Goal: Obtain resource: Download file/media

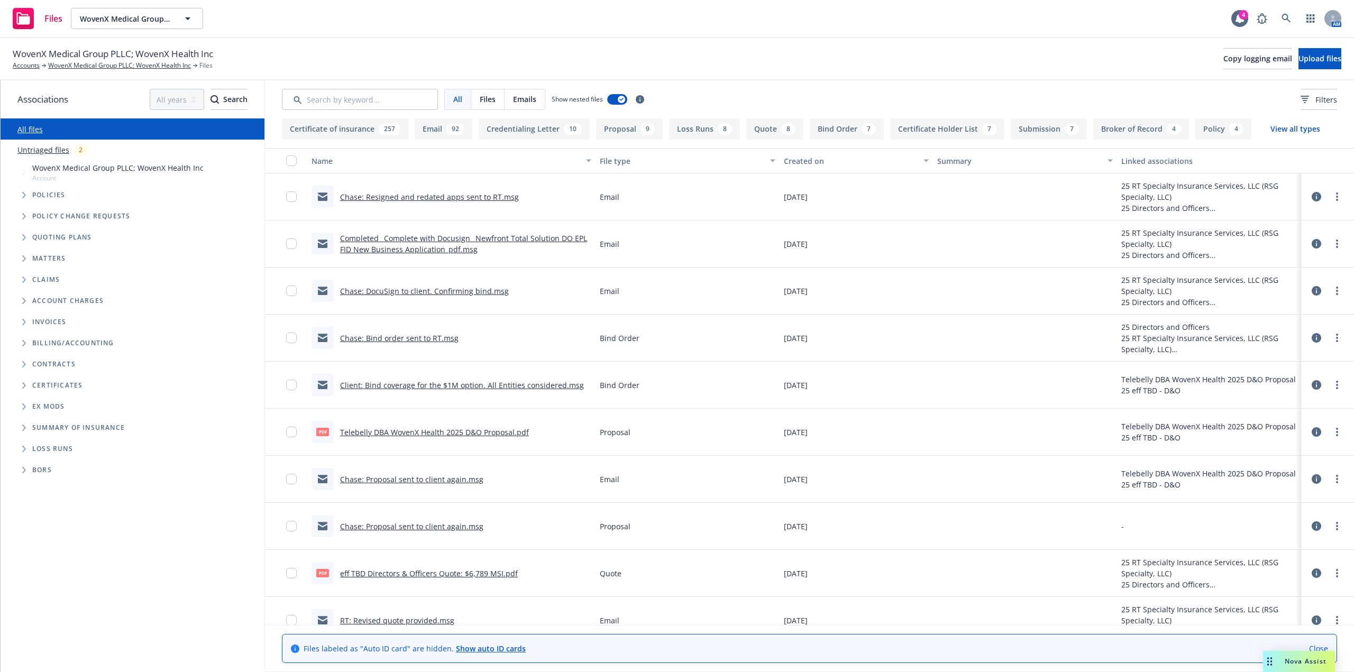
click at [625, 158] on div "File type" at bounding box center [682, 160] width 164 height 11
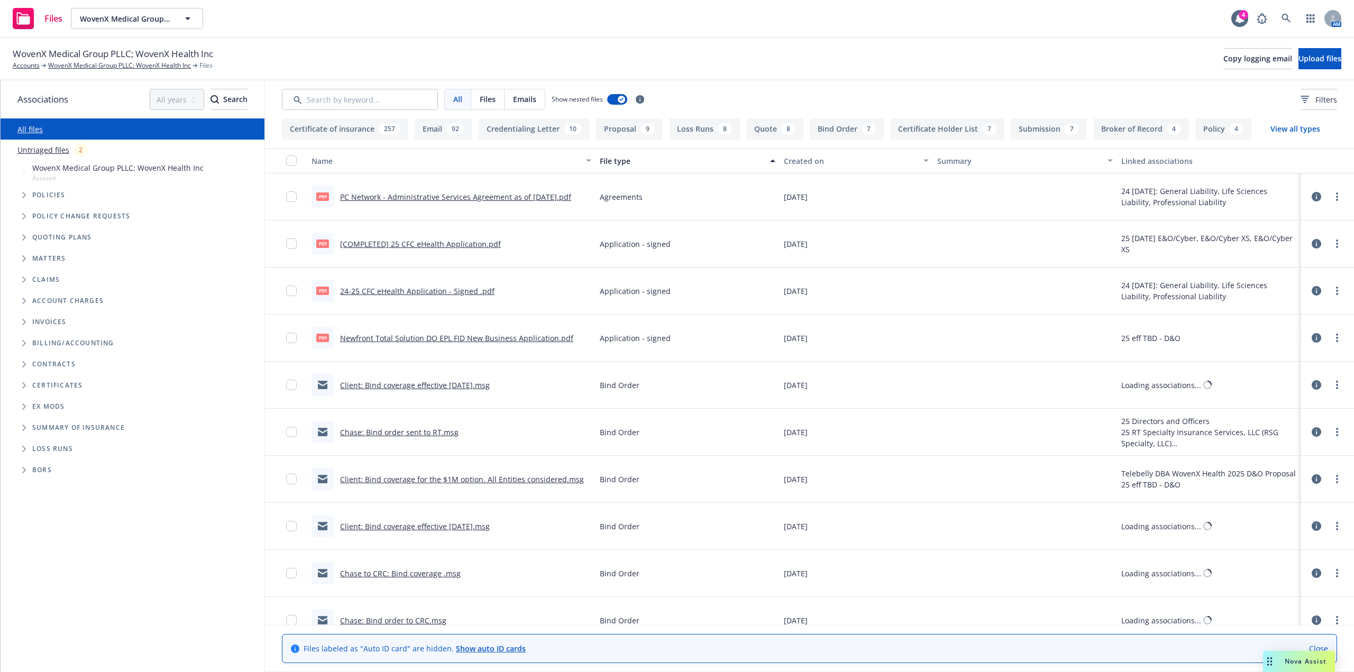
click at [625, 158] on div "File type" at bounding box center [682, 160] width 164 height 11
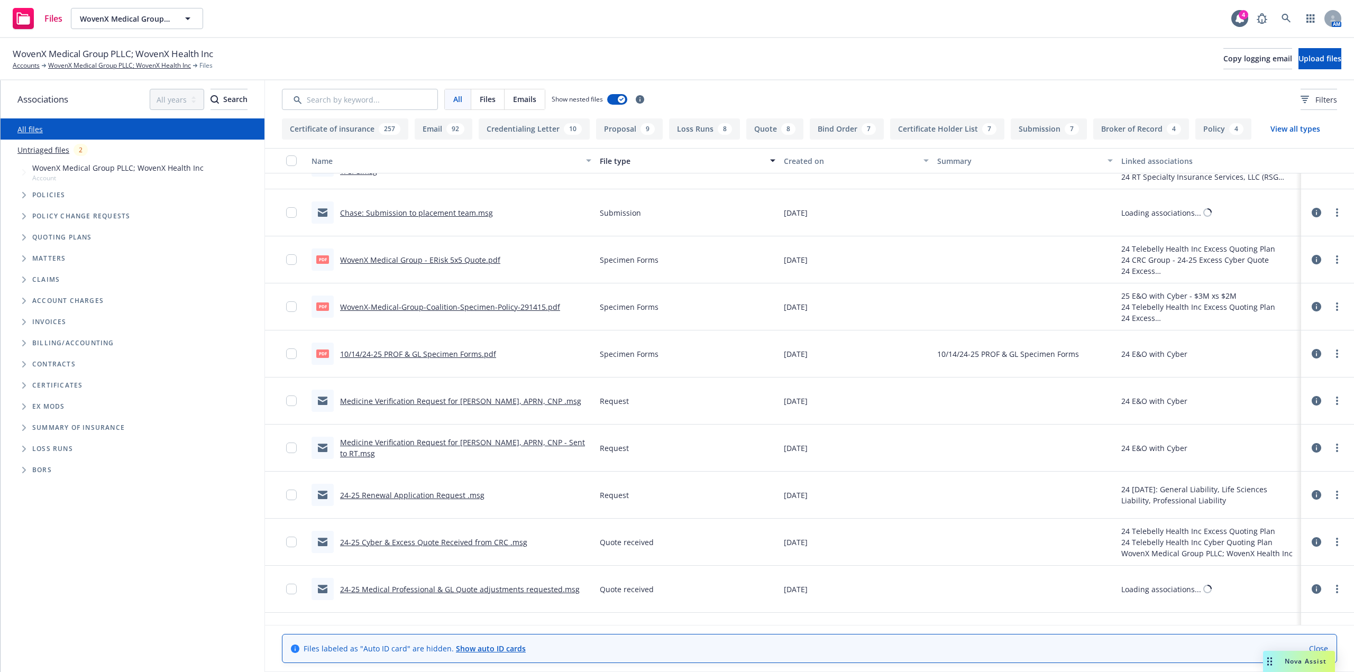
drag, startPoint x: 607, startPoint y: 155, endPoint x: 608, endPoint y: 161, distance: 5.9
click at [607, 156] on div "File type" at bounding box center [682, 160] width 164 height 11
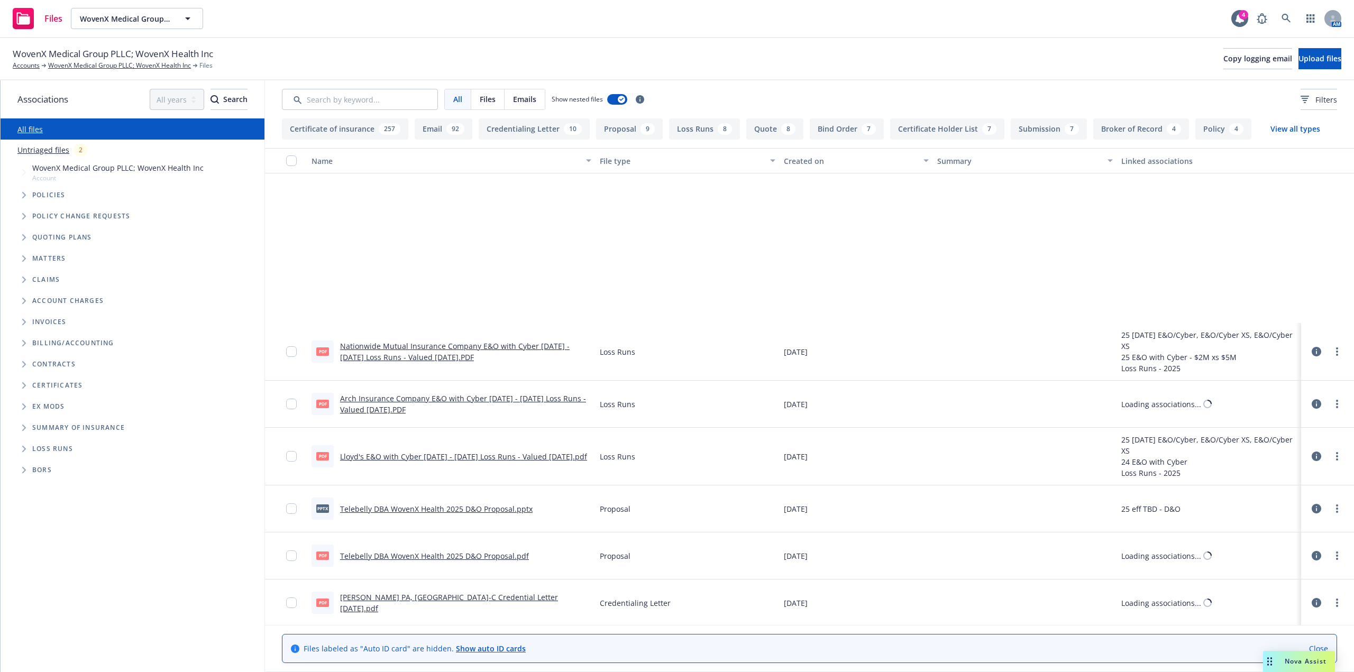
scroll to position [952, 0]
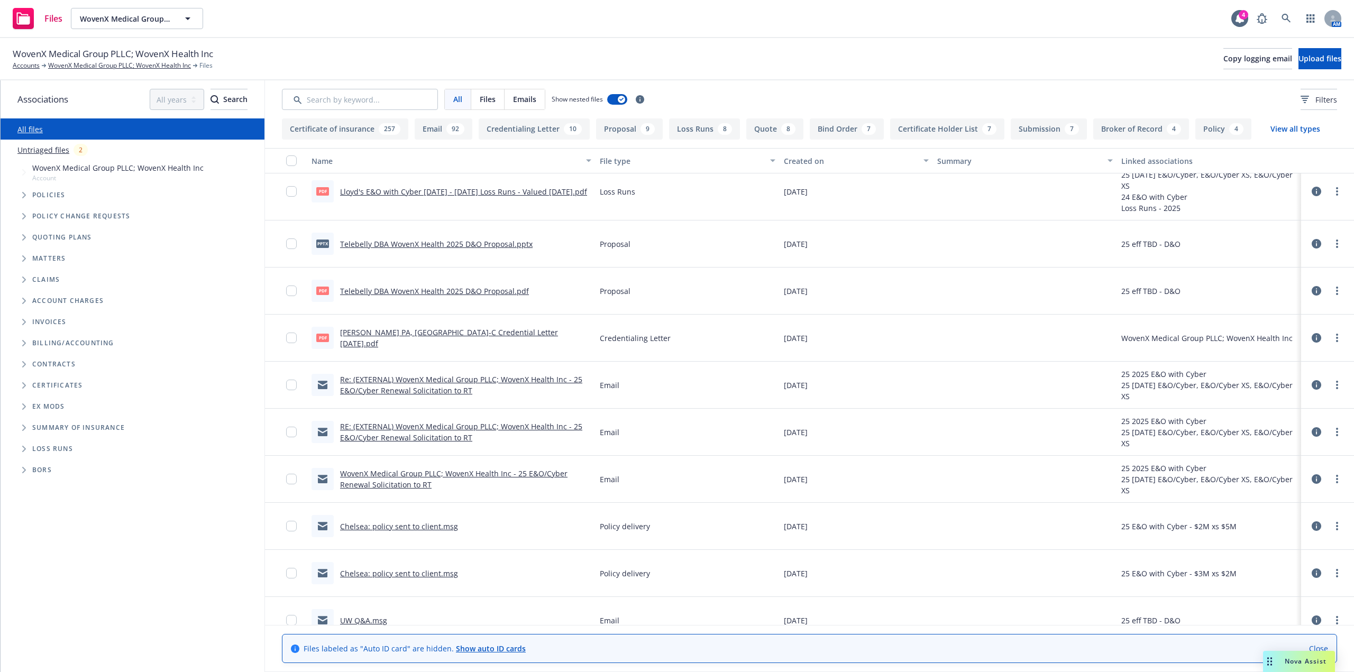
click at [606, 155] on div "File type" at bounding box center [682, 160] width 164 height 11
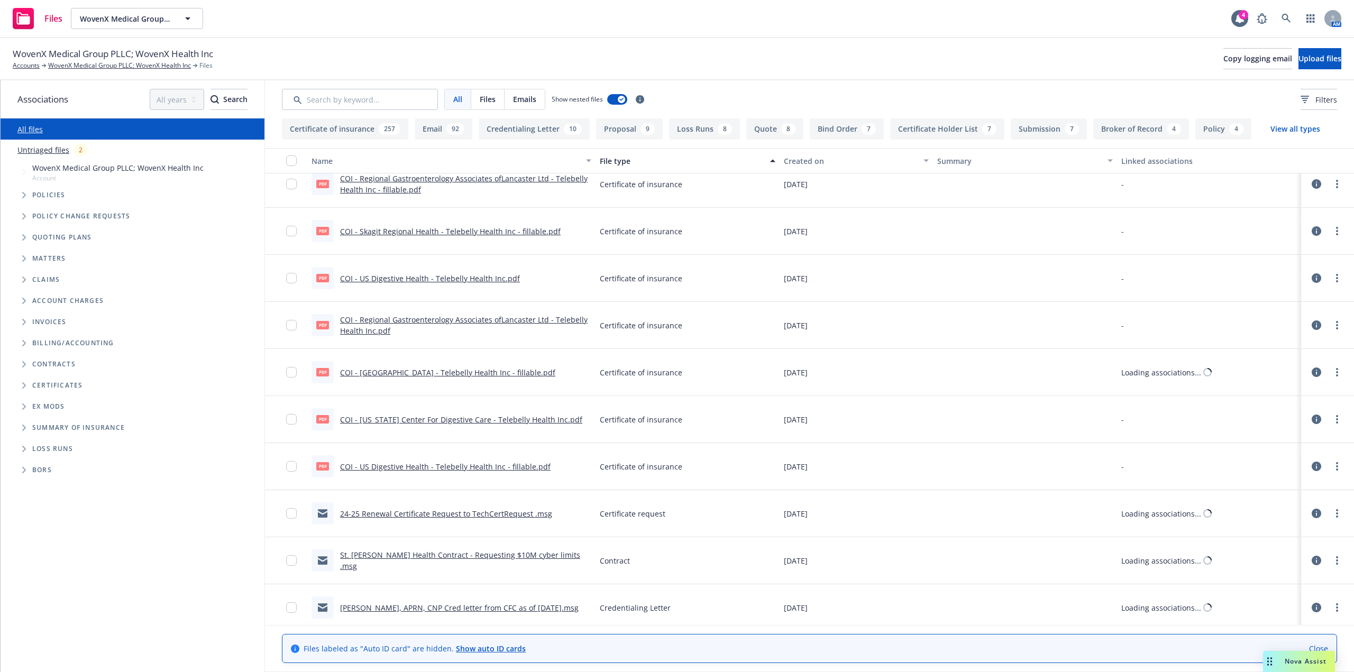
scroll to position [13434, 0]
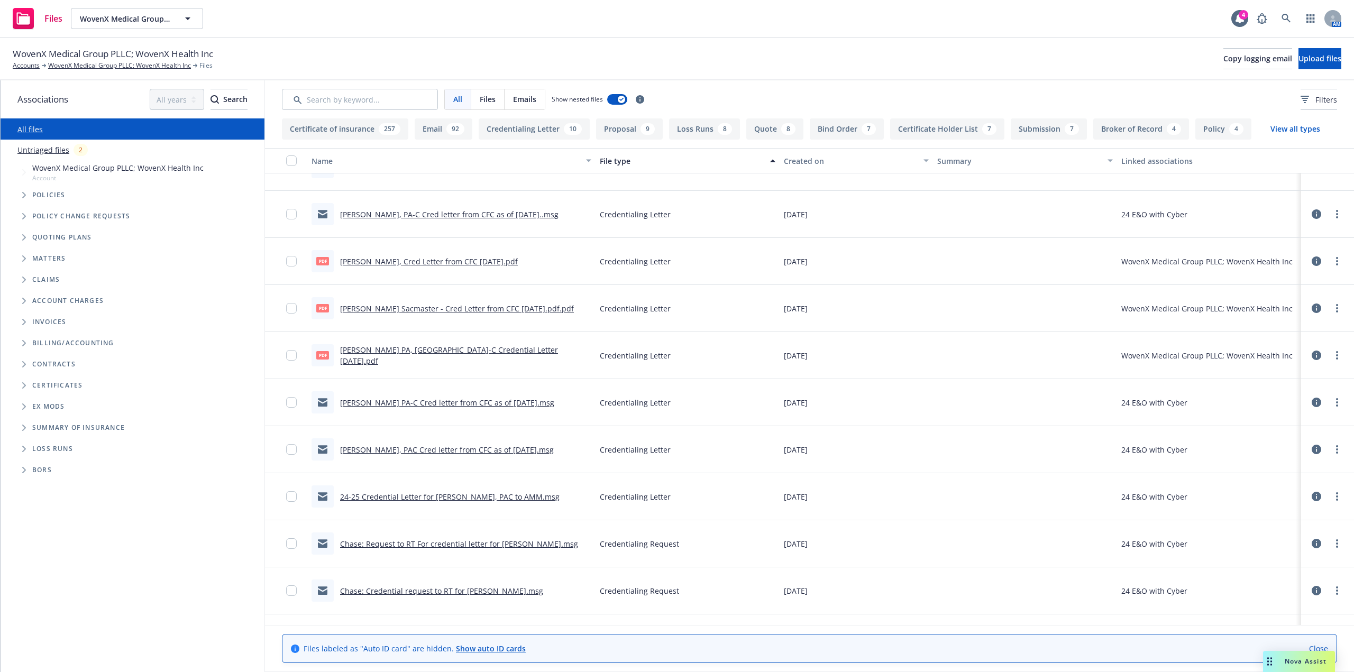
click at [442, 313] on link "[PERSON_NAME] Sacmaster - Cred Letter from CFC [DATE].pdf.pdf" at bounding box center [457, 309] width 234 height 10
